Goal: Task Accomplishment & Management: Complete application form

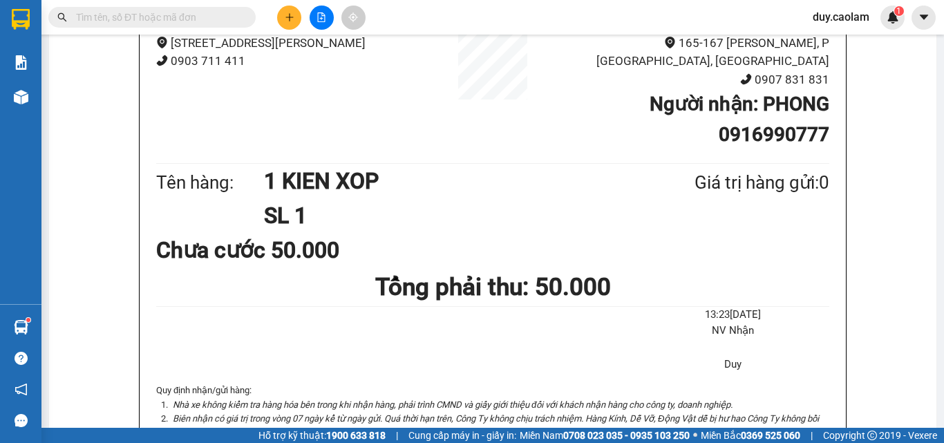
scroll to position [138, 0]
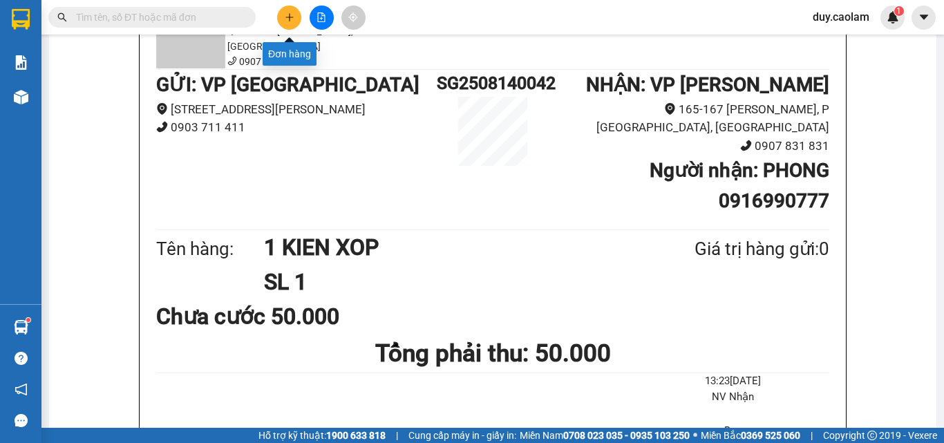
click at [287, 21] on icon "plus" at bounding box center [290, 17] width 10 height 10
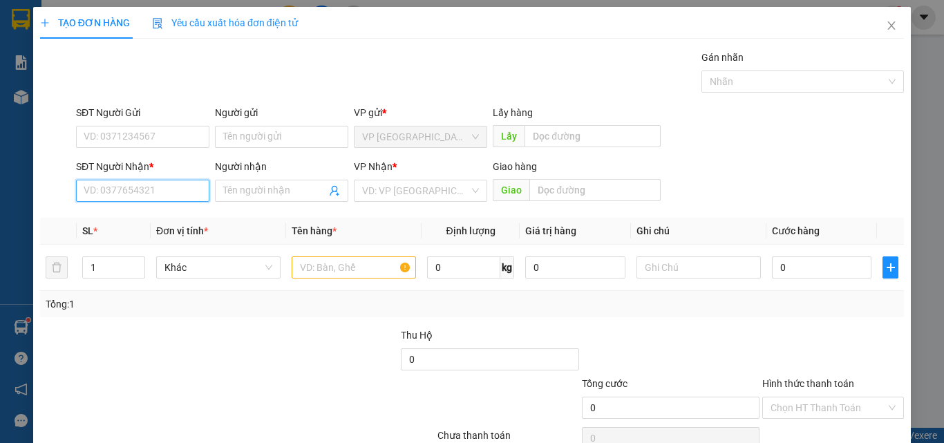
click at [174, 187] on input "SĐT Người Nhận *" at bounding box center [142, 191] width 133 height 22
click at [172, 185] on input "0" at bounding box center [142, 191] width 133 height 22
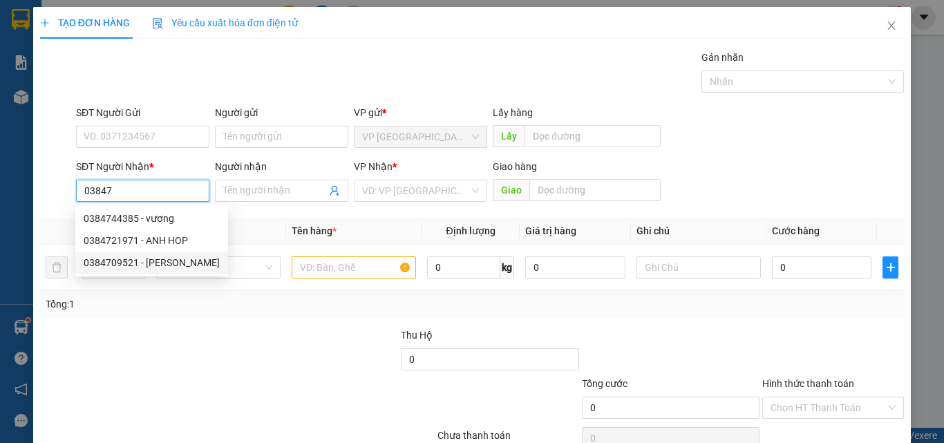
click at [171, 258] on div "0384709521 - [PERSON_NAME]" at bounding box center [152, 262] width 136 height 15
type input "0384709521"
type input "[PERSON_NAME]"
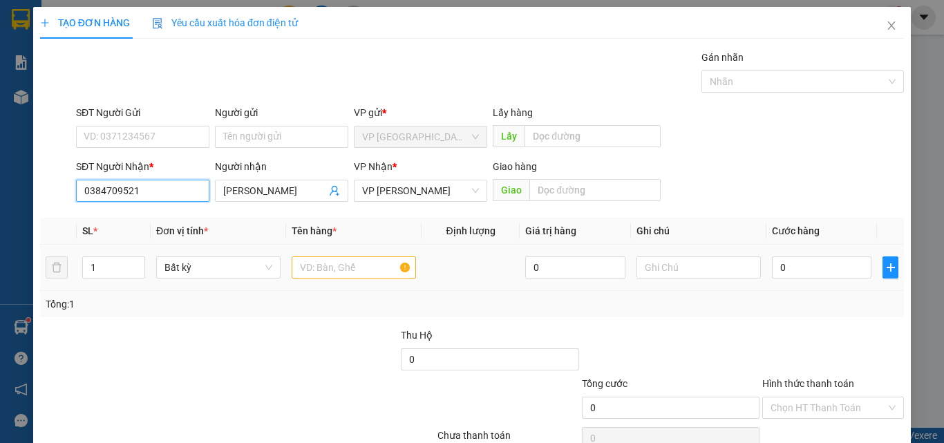
type input "0384709521"
click at [355, 274] on input "text" at bounding box center [354, 268] width 124 height 22
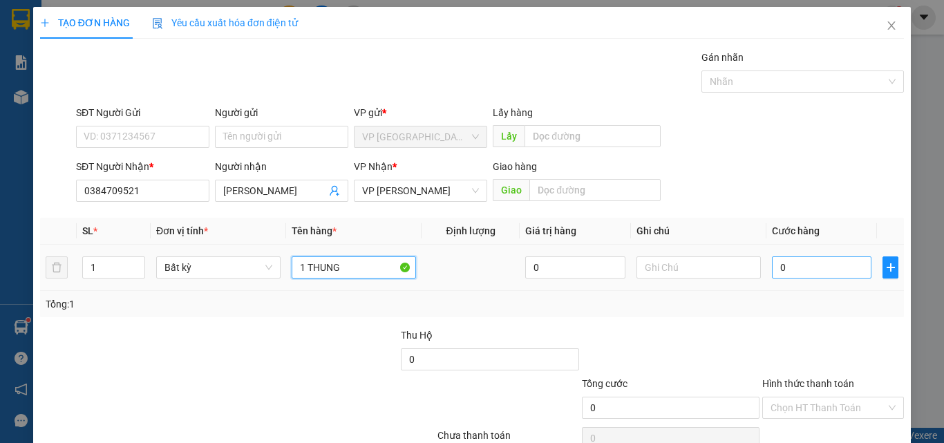
type input "1 THUNG"
click at [810, 263] on input "0" at bounding box center [822, 268] width 100 height 22
type input "4"
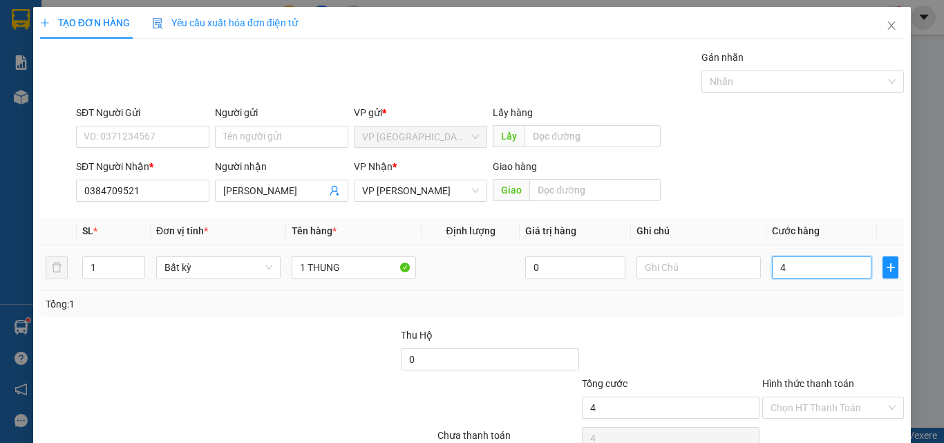
type input "40"
type input "400"
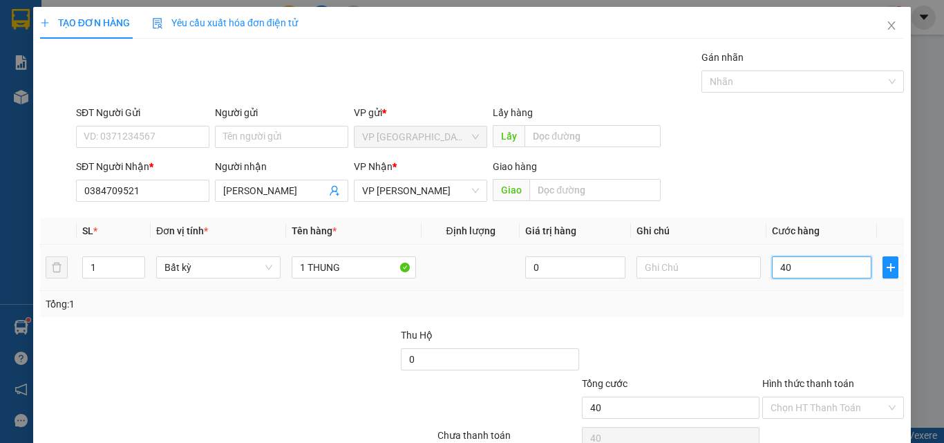
type input "400"
type input "4.000"
type input "40.000"
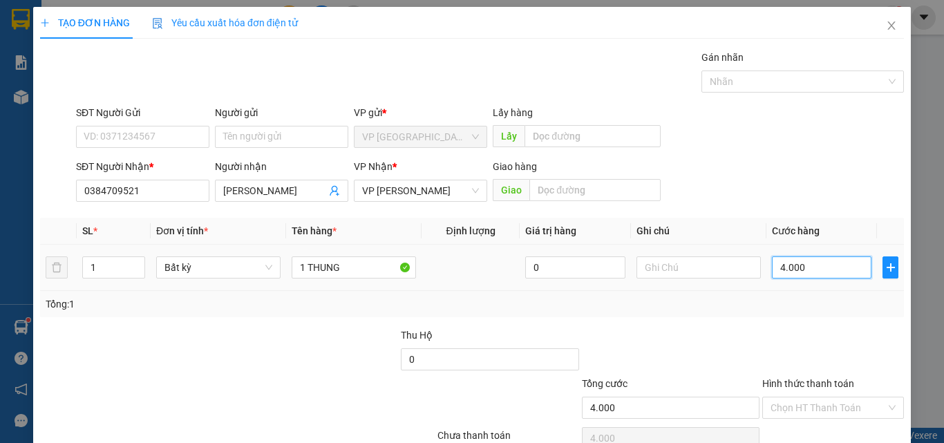
type input "40.000"
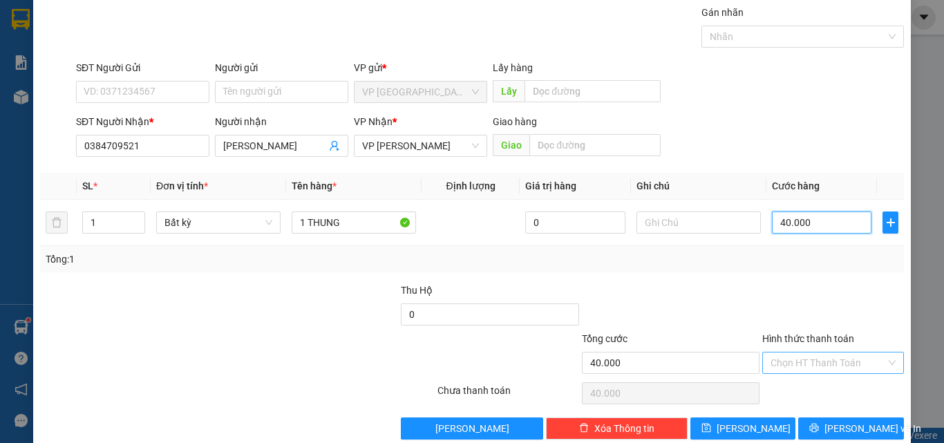
scroll to position [68, 0]
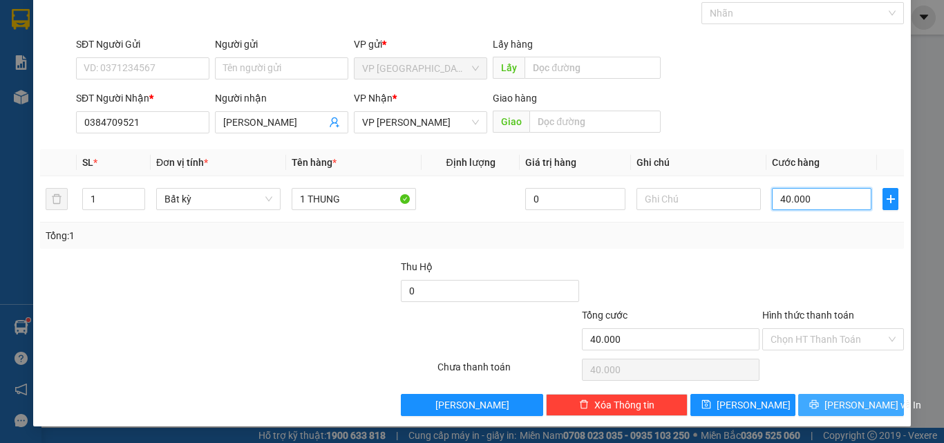
type input "40.000"
click at [837, 404] on span "[PERSON_NAME] và In" at bounding box center [873, 405] width 97 height 15
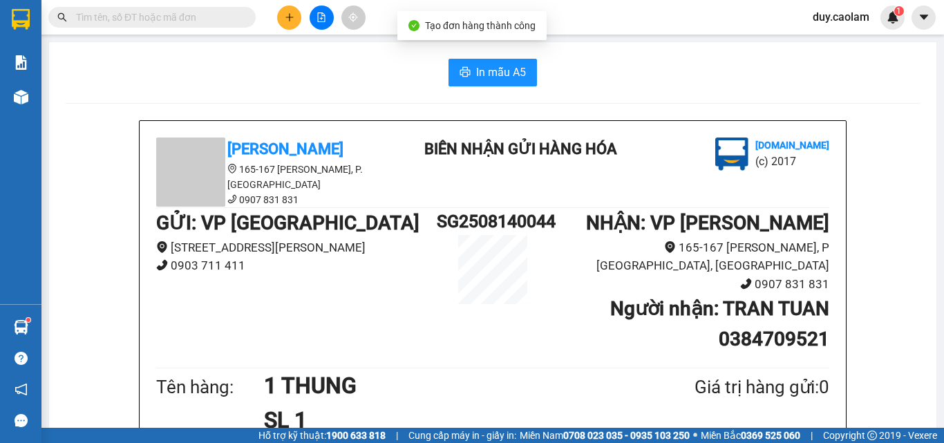
click at [494, 76] on span "In mẫu A5" at bounding box center [501, 72] width 50 height 17
click at [297, 16] on button at bounding box center [289, 18] width 24 height 24
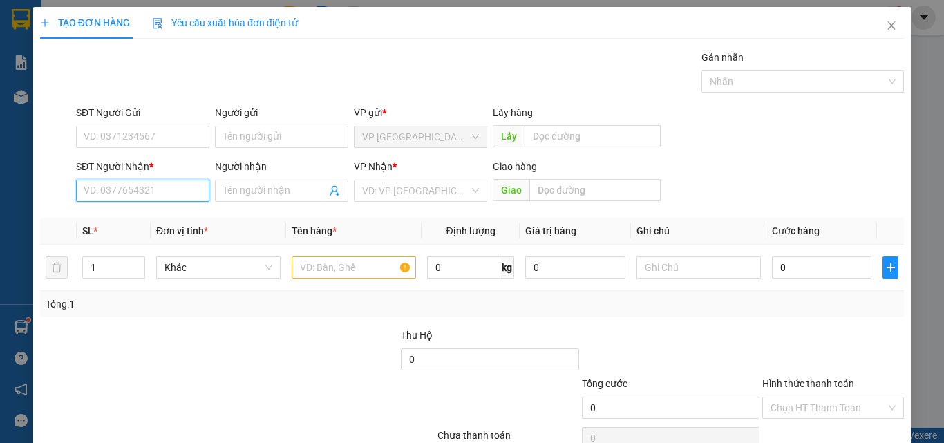
click at [153, 188] on input "SĐT Người Nhận *" at bounding box center [142, 191] width 133 height 22
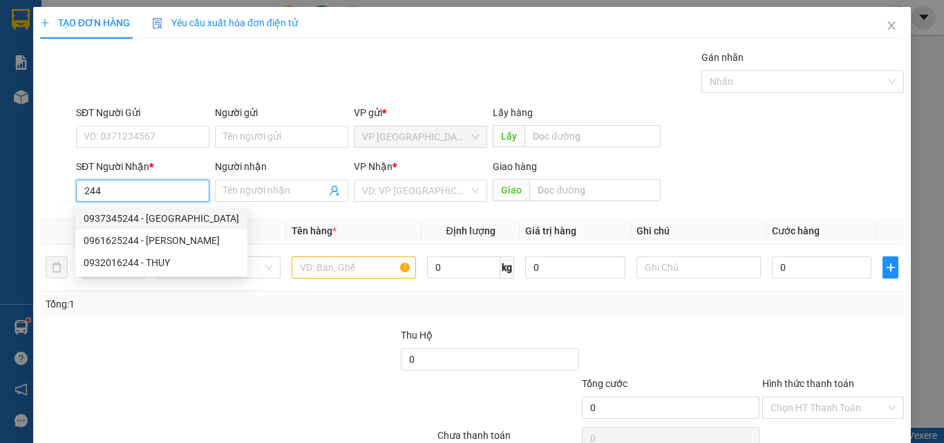
click at [169, 221] on div "0937345244 - [GEOGRAPHIC_DATA]" at bounding box center [162, 218] width 156 height 15
type input "0937345244"
type input "PHUONG"
type input "KM 30"
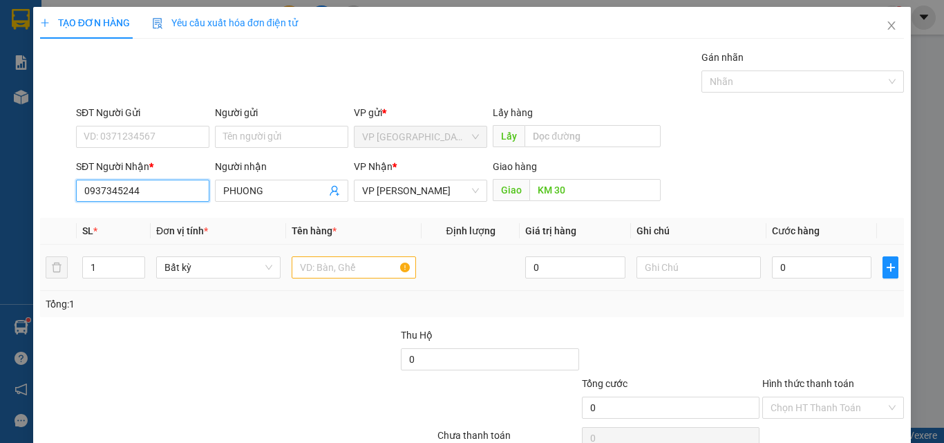
type input "0937345244"
click at [315, 270] on input "text" at bounding box center [354, 268] width 124 height 22
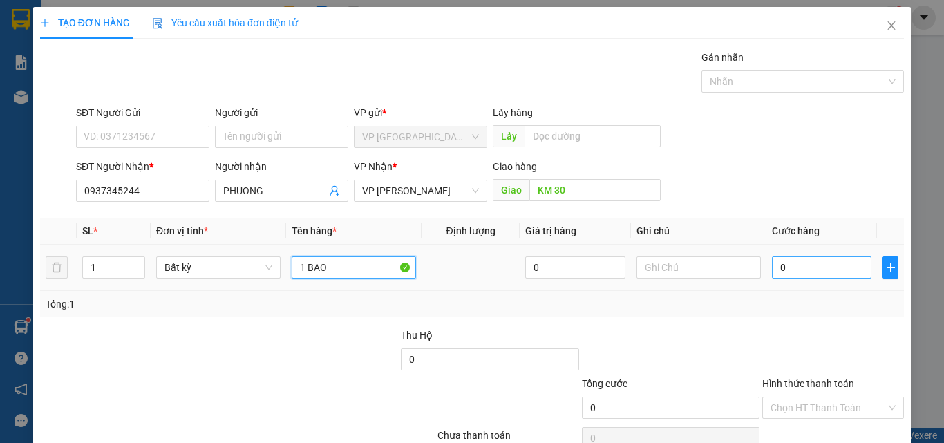
type input "1 BAO"
click at [772, 265] on input "0" at bounding box center [822, 268] width 100 height 22
type input "4"
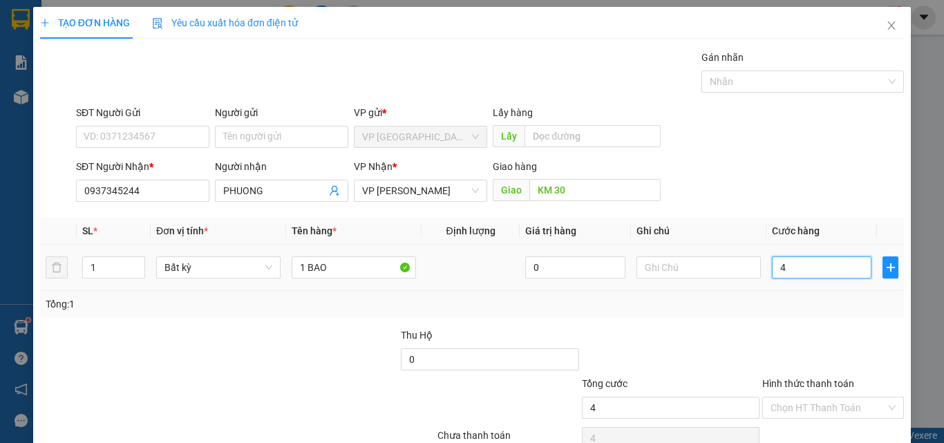
type input "40"
type input "400"
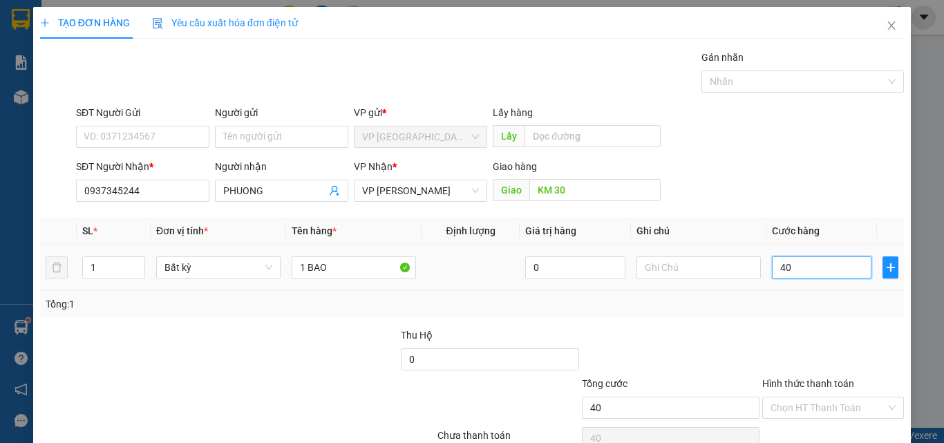
type input "400"
type input "4.000"
type input "40.000"
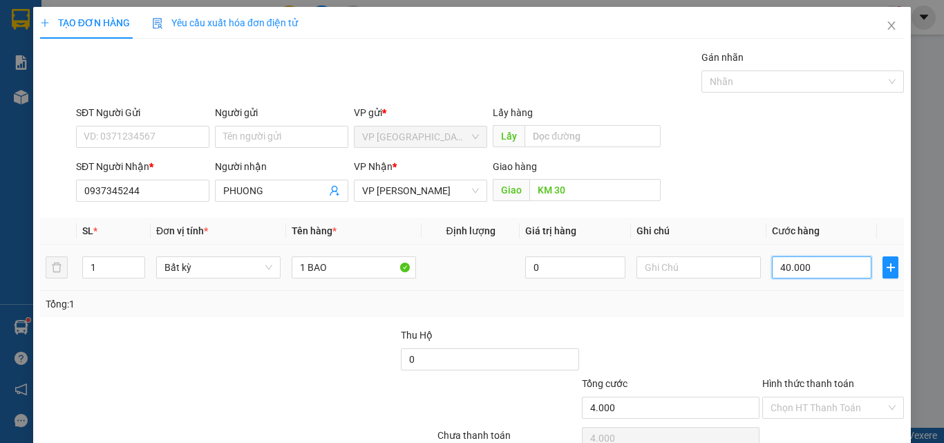
type input "40.000"
type input "400.000"
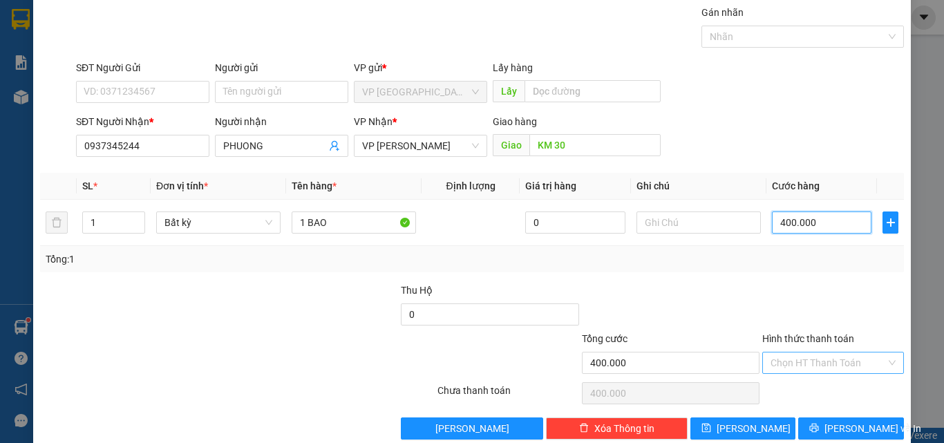
scroll to position [68, 0]
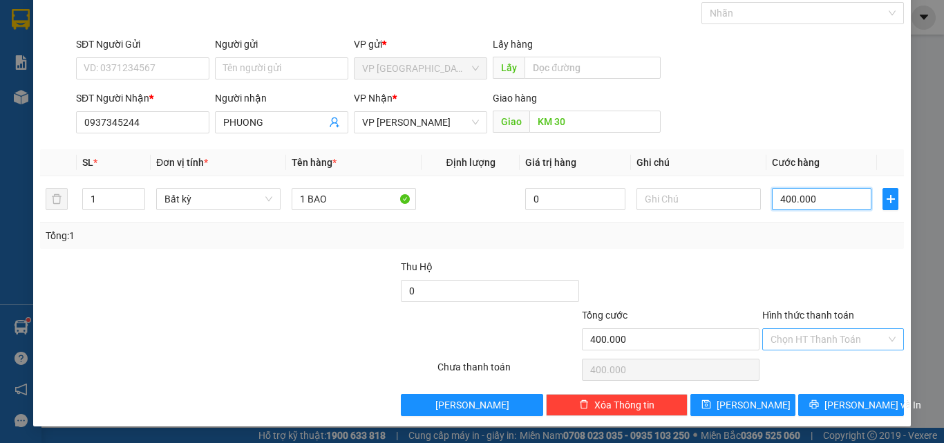
type input "40.000"
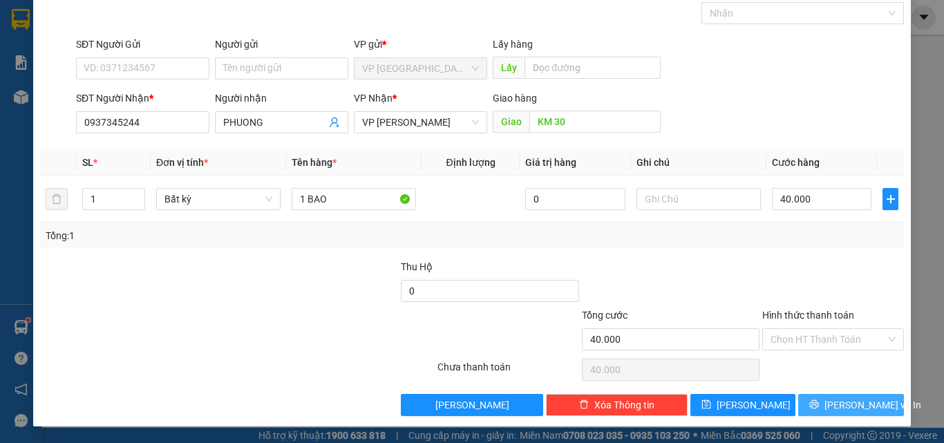
drag, startPoint x: 850, startPoint y: 403, endPoint x: 837, endPoint y: 384, distance: 22.8
click at [850, 403] on span "[PERSON_NAME] và In" at bounding box center [873, 405] width 97 height 15
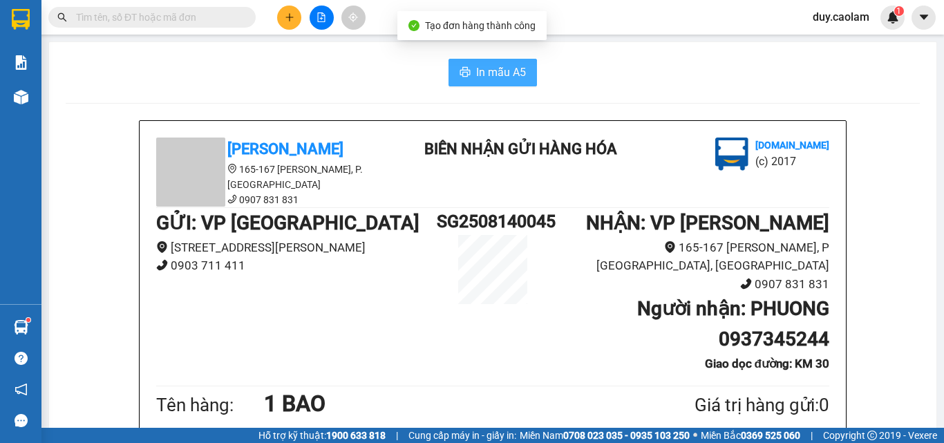
click at [507, 77] on span "In mẫu A5" at bounding box center [501, 72] width 50 height 17
click at [615, 190] on div "[PERSON_NAME] 165-167 [PERSON_NAME], P. [GEOGRAPHIC_DATA] 0907 831 831 BIÊN NHẬ…" at bounding box center [492, 173] width 679 height 70
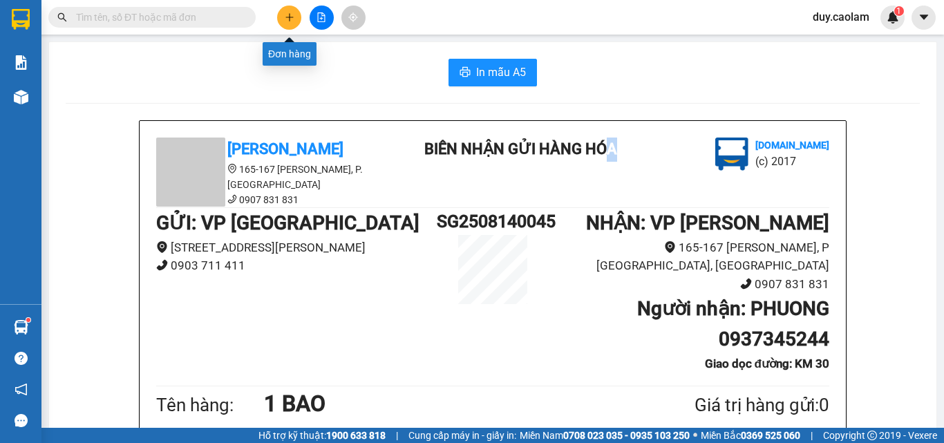
click at [293, 25] on button at bounding box center [289, 18] width 24 height 24
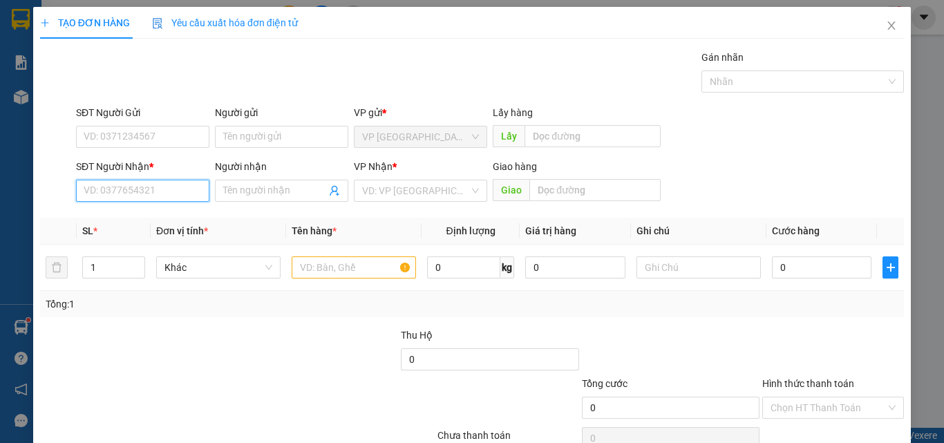
click at [166, 189] on input "SĐT Người Nhận *" at bounding box center [142, 191] width 133 height 22
type input "1219"
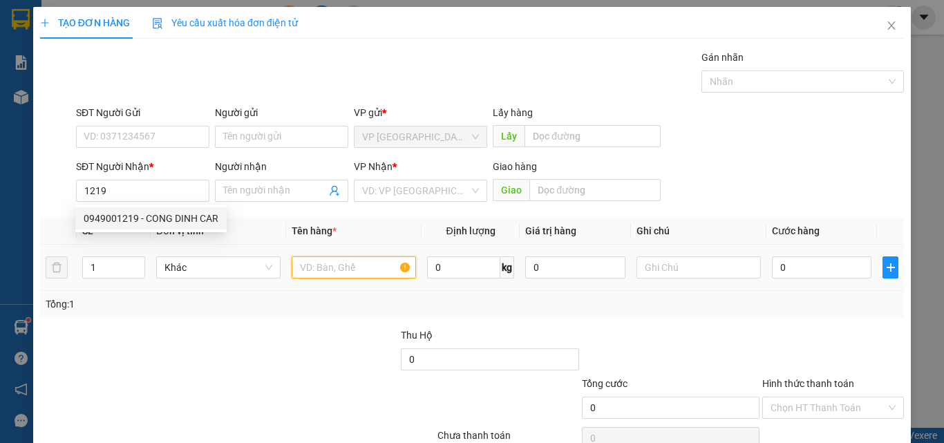
click at [337, 268] on input "text" at bounding box center [354, 268] width 124 height 22
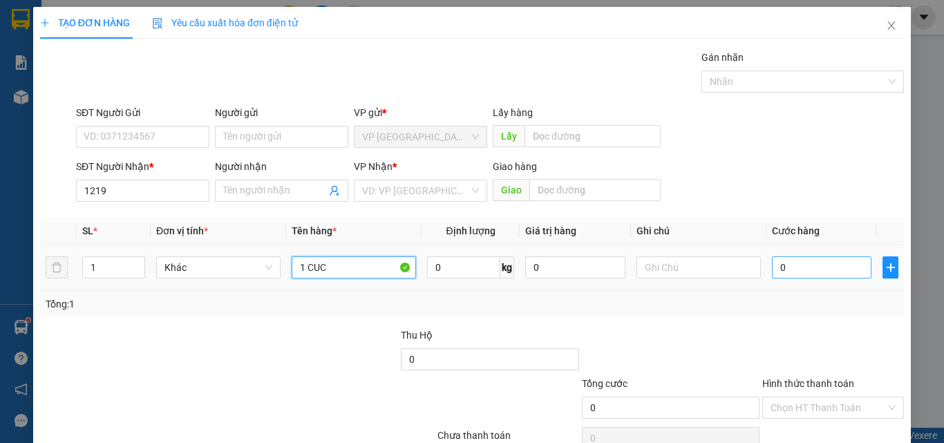
type input "1 CUC"
click at [828, 261] on input "0" at bounding box center [822, 268] width 100 height 22
type input "3"
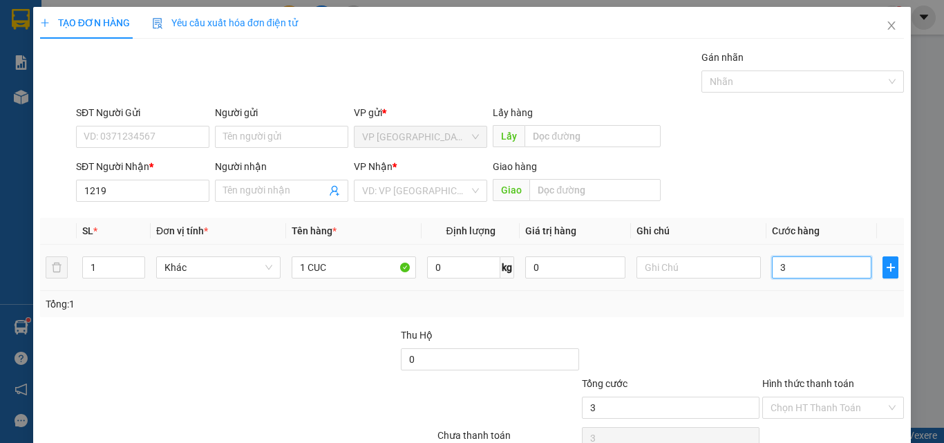
type input "30"
type input "300"
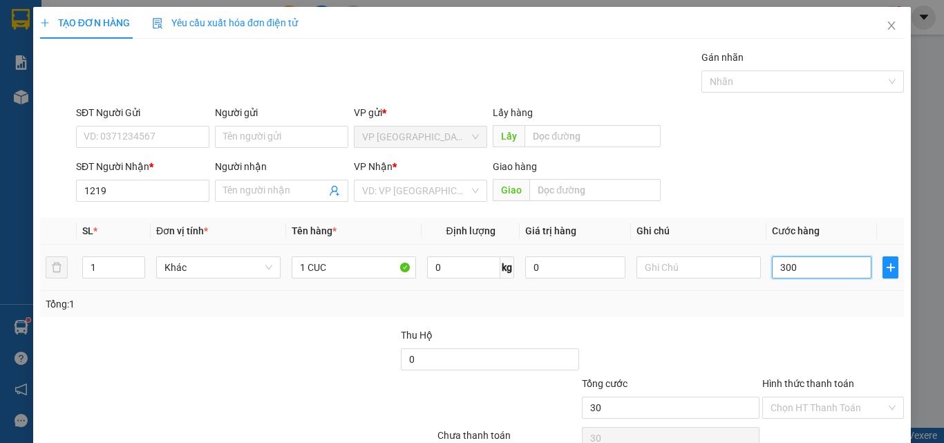
type input "300"
type input "3.000"
type input "30.000"
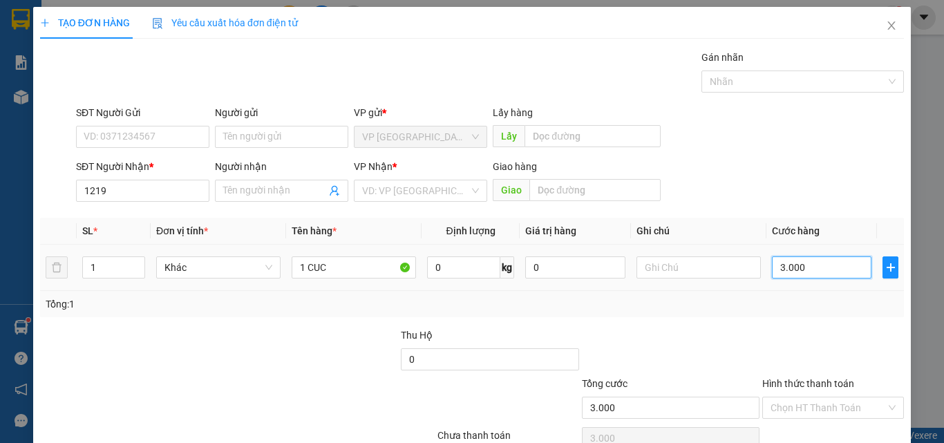
type input "30.000"
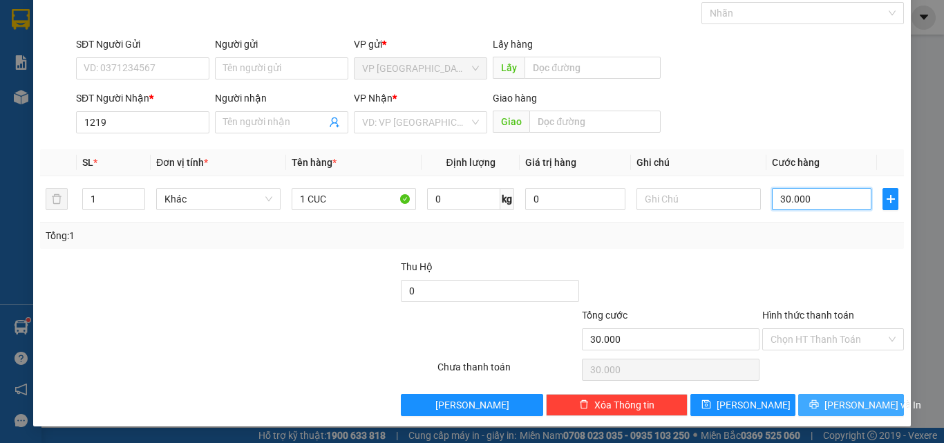
type input "30.000"
drag, startPoint x: 806, startPoint y: 406, endPoint x: 792, endPoint y: 382, distance: 28.2
click at [806, 405] on button "[PERSON_NAME] và In" at bounding box center [852, 405] width 106 height 22
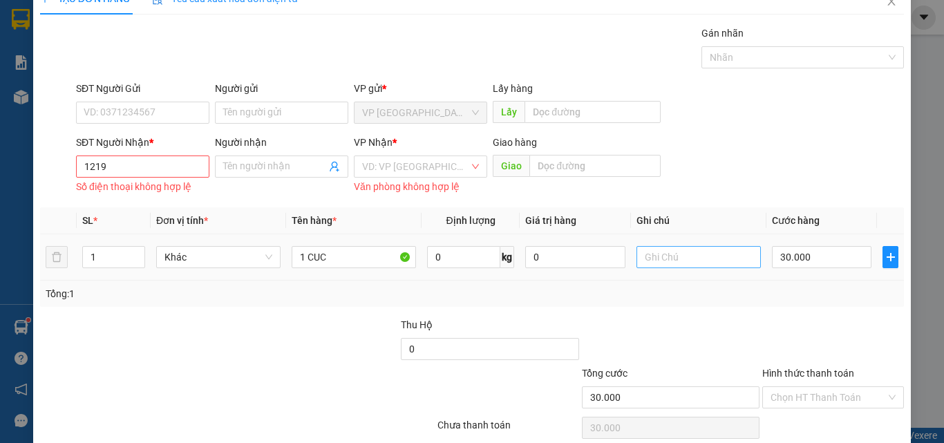
scroll to position [0, 0]
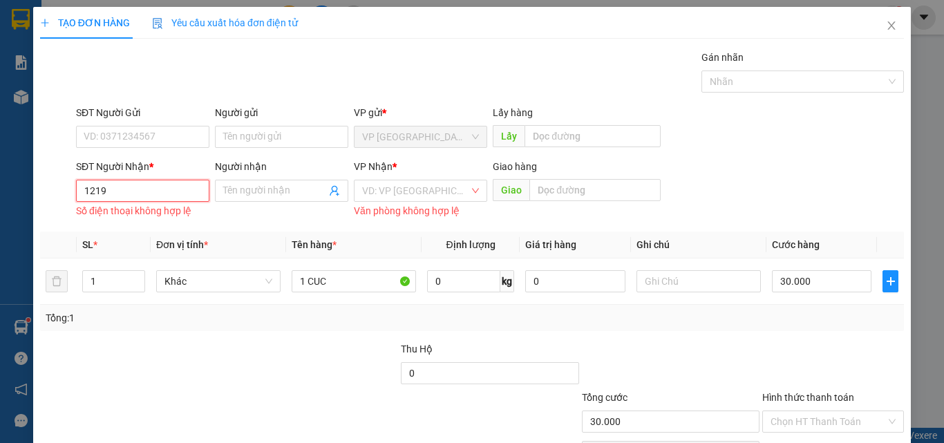
click at [153, 194] on input "1219" at bounding box center [142, 191] width 133 height 22
drag, startPoint x: 173, startPoint y: 218, endPoint x: 187, endPoint y: 214, distance: 14.4
click at [174, 218] on div "0949001219 - CONG DINH CAR" at bounding box center [151, 218] width 135 height 15
type input "0949001219"
type input "[PERSON_NAME] CAR"
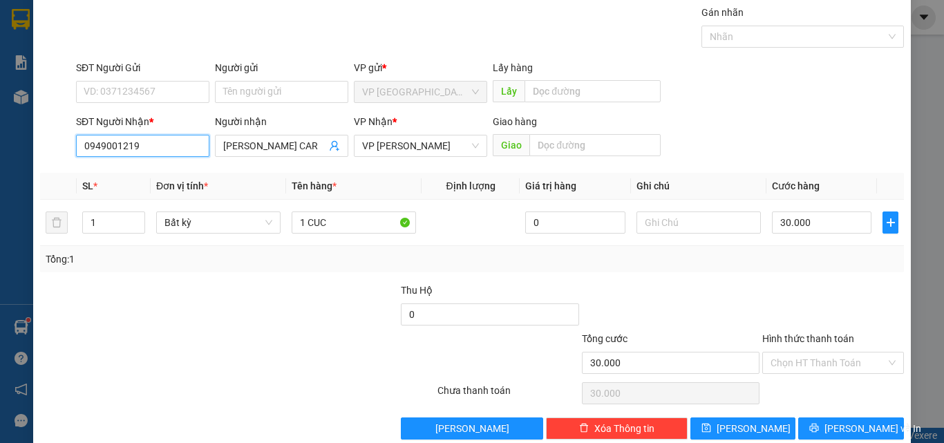
scroll to position [68, 0]
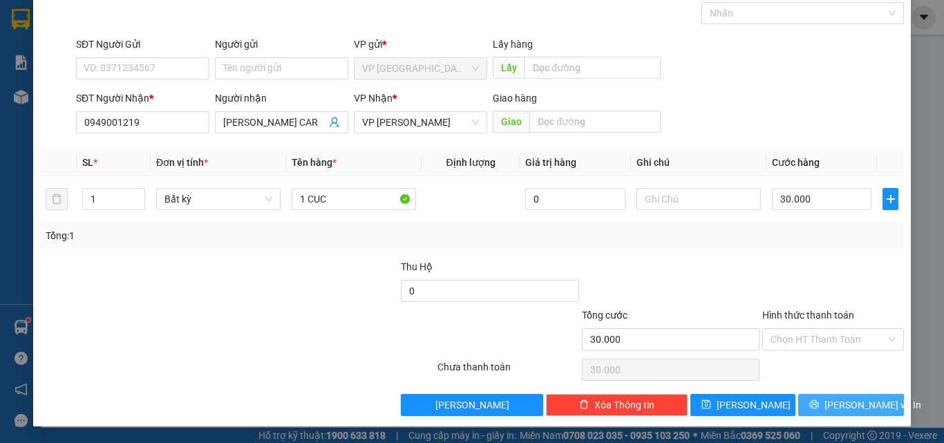
click at [826, 398] on button "[PERSON_NAME] và In" at bounding box center [852, 405] width 106 height 22
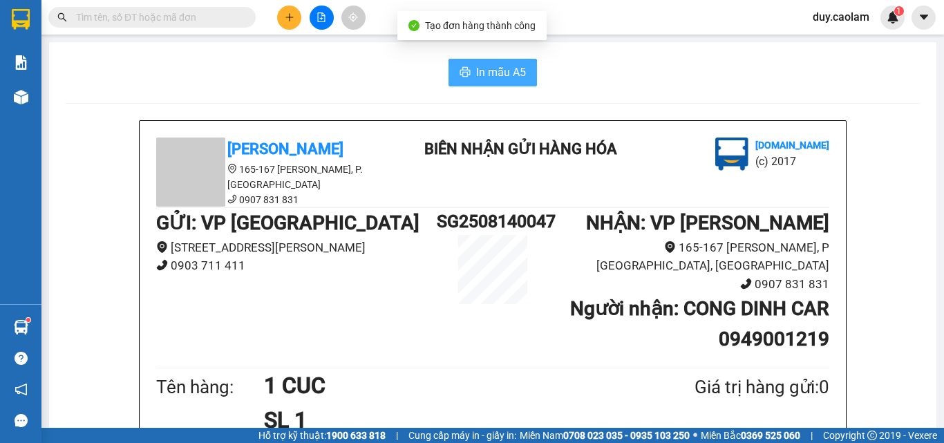
click at [502, 76] on span "In mẫu A5" at bounding box center [501, 72] width 50 height 17
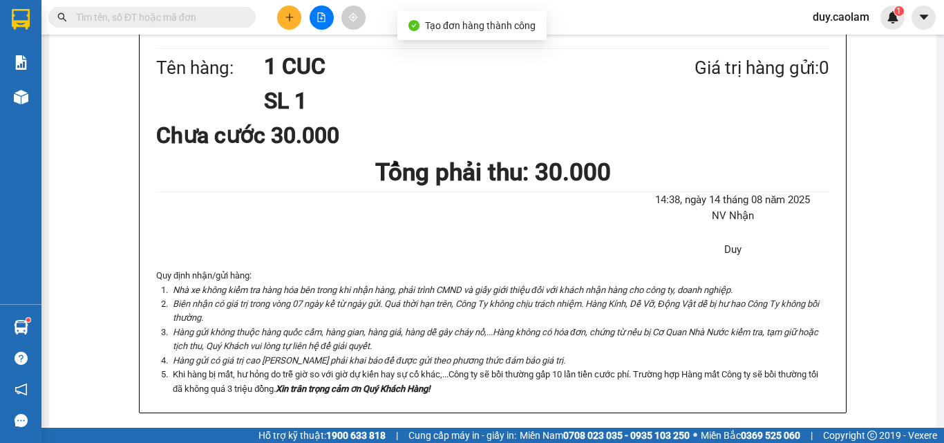
scroll to position [346, 0]
